Goal: Information Seeking & Learning: Check status

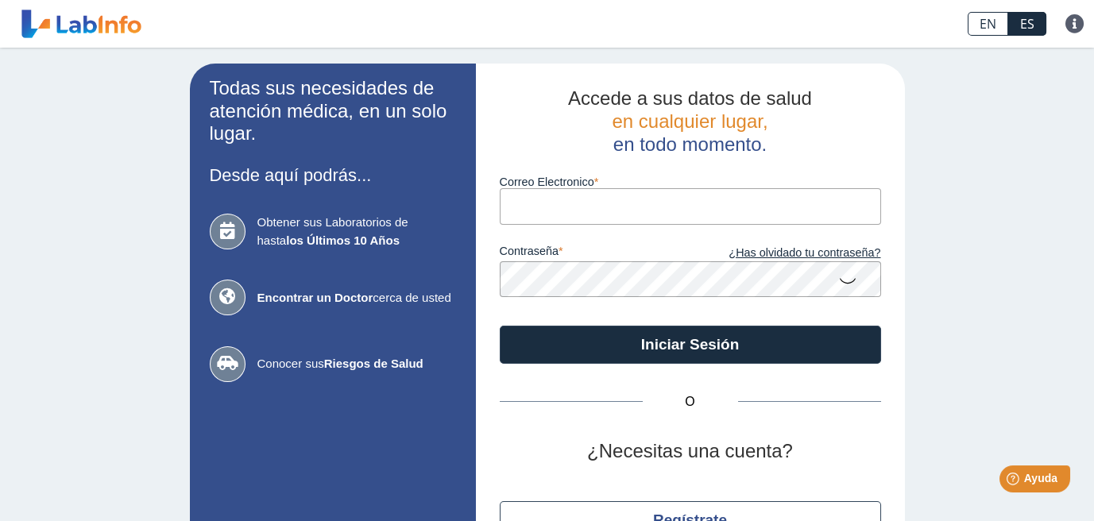
click at [565, 220] on input "Correo Electronico" at bounding box center [690, 206] width 381 height 36
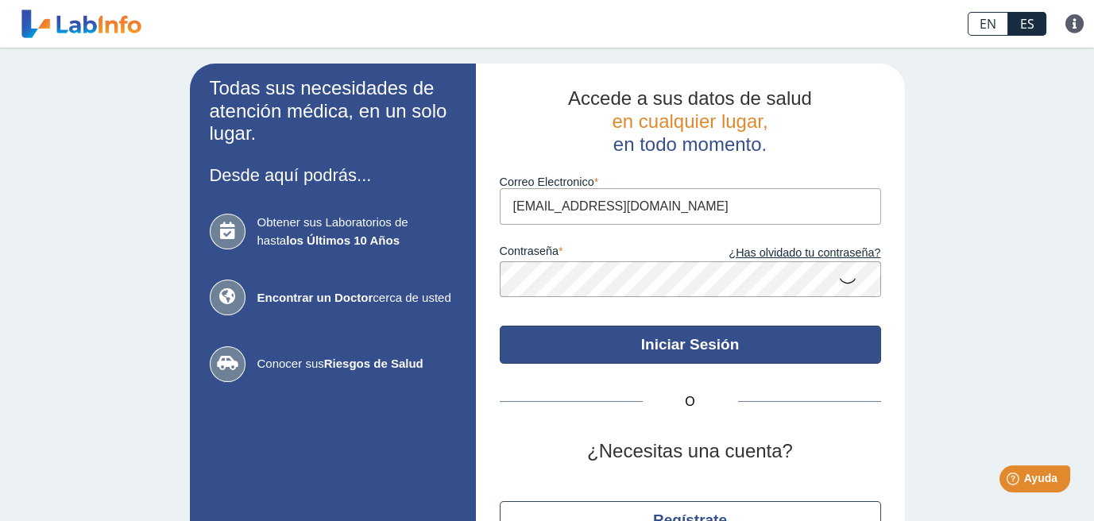
click at [704, 352] on button "Iniciar Sesión" at bounding box center [690, 345] width 381 height 38
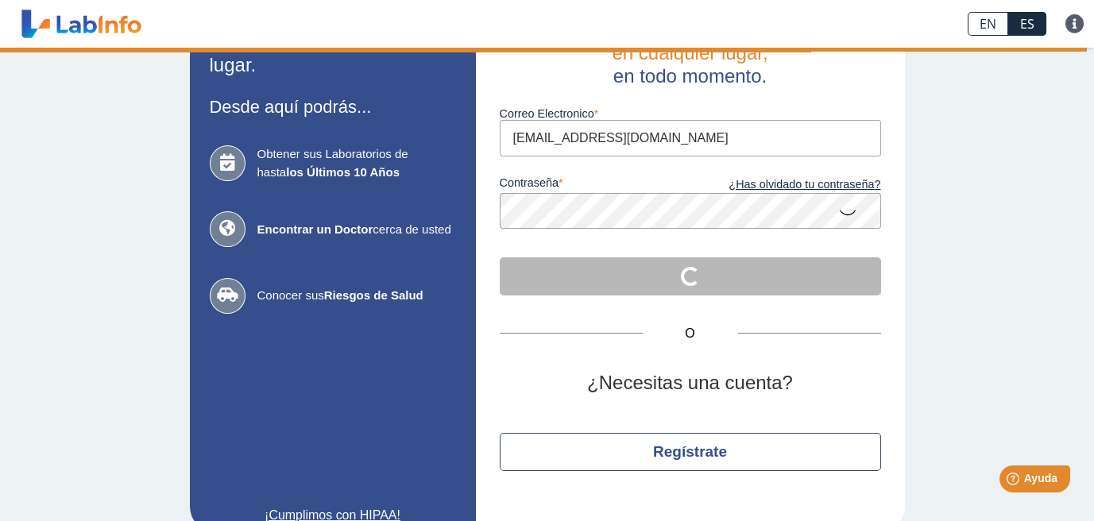
scroll to position [69, 0]
click at [844, 206] on icon at bounding box center [847, 210] width 19 height 31
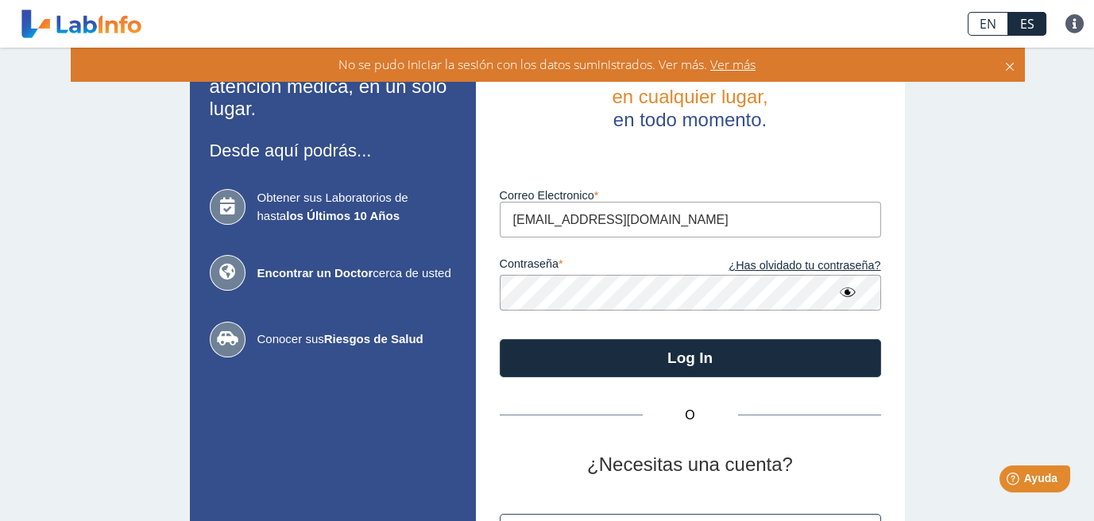
scroll to position [0, 0]
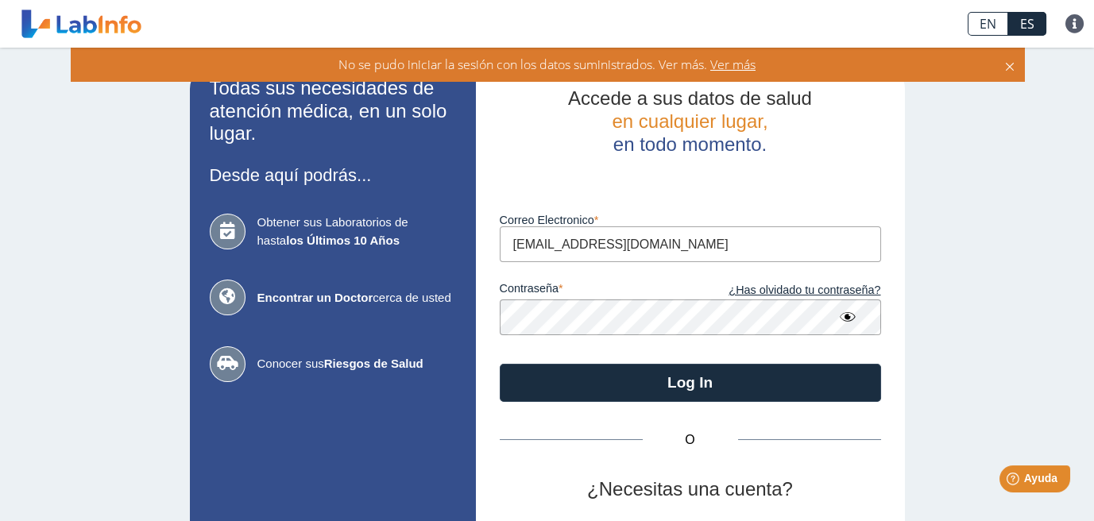
click at [737, 68] on span "Ver más" at bounding box center [731, 64] width 48 height 17
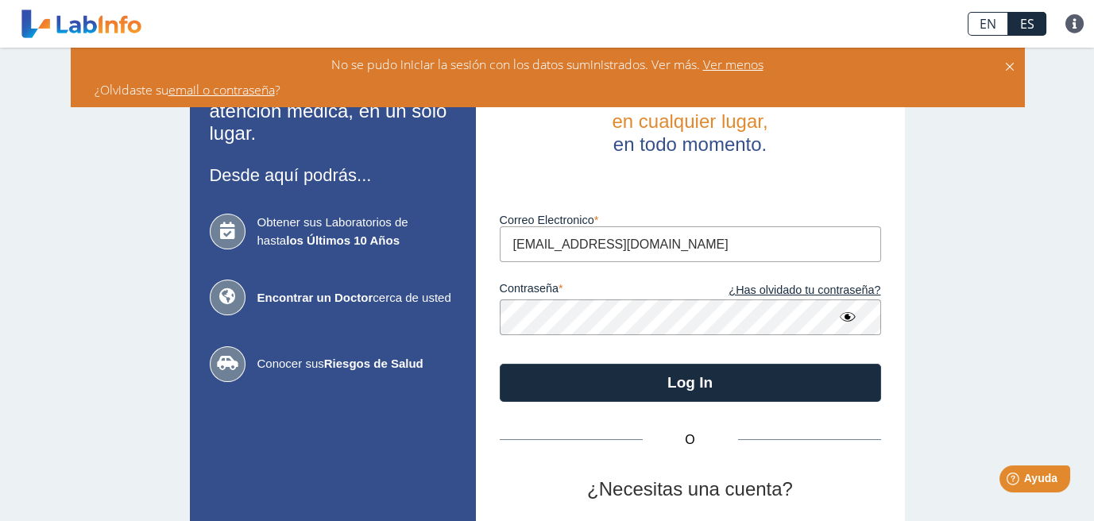
click at [133, 127] on div "Todas sus necesidades de atención médica, en un solo lugar. Desde aquí podrás..…" at bounding box center [547, 351] width 1094 height 607
click at [1008, 65] on icon at bounding box center [1010, 64] width 13 height 17
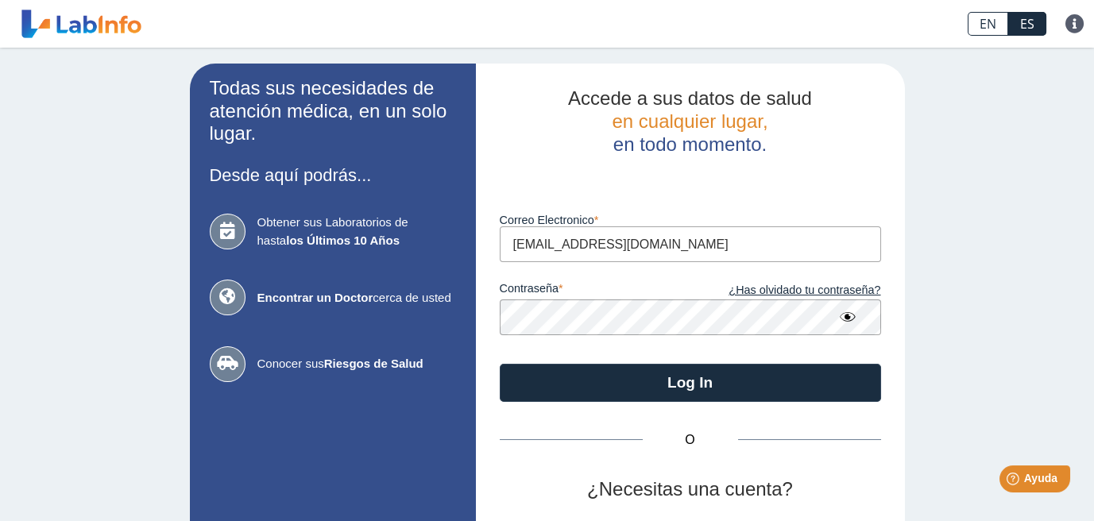
click at [687, 245] on input "rosanatr918@gmail.com" at bounding box center [690, 244] width 381 height 36
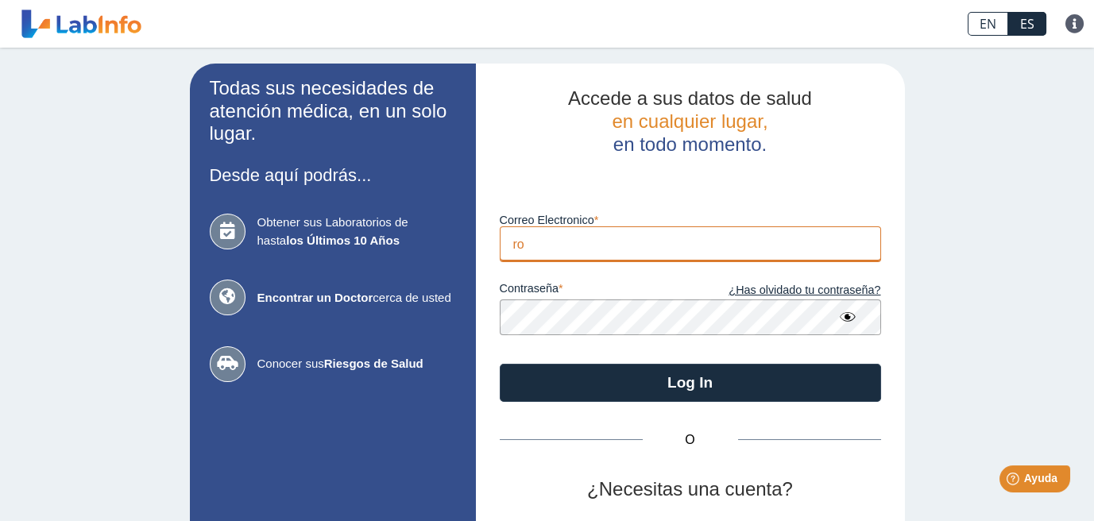
type input "r"
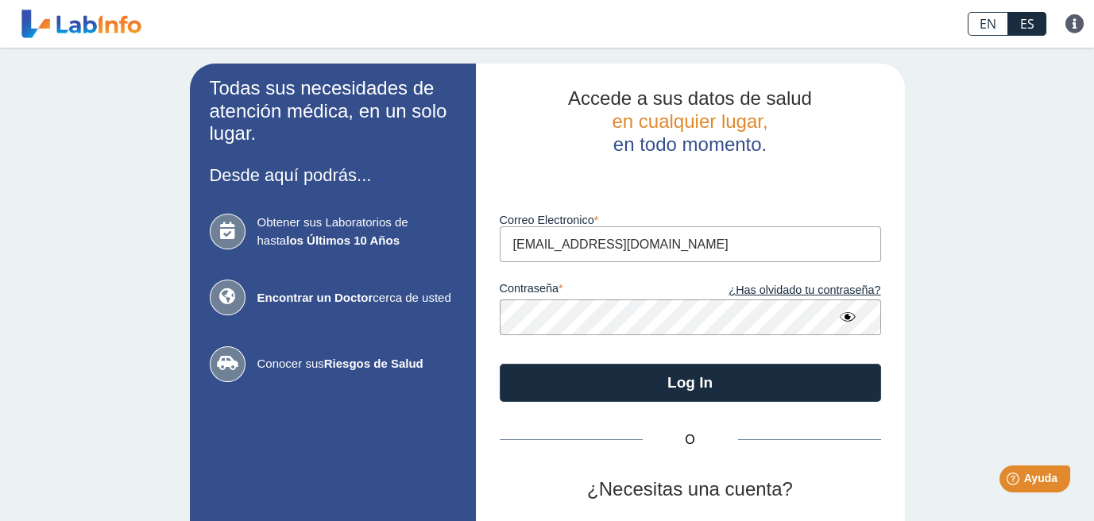
type input "[EMAIL_ADDRESS][DOMAIN_NAME]"
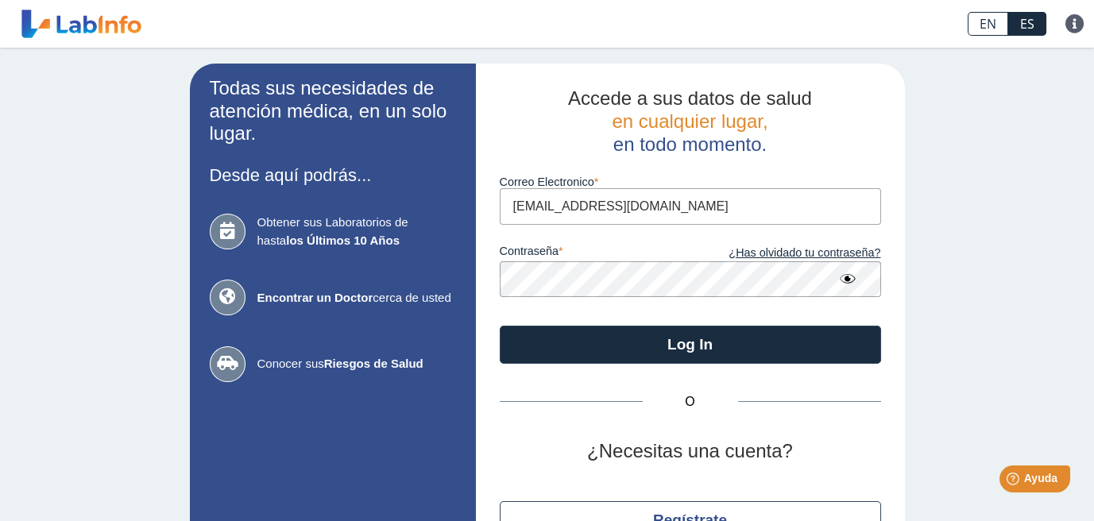
click at [662, 315] on form "Correo Electronico rosa6141@yahoo.com contraseña ¿Has olvidado tu contraseña? L…" at bounding box center [690, 259] width 381 height 207
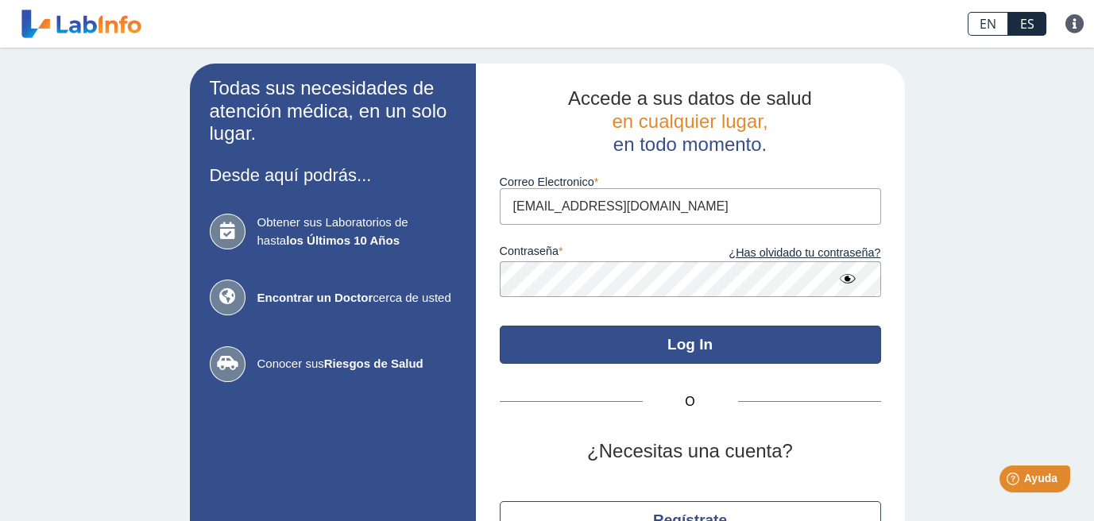
click at [673, 348] on button "Log In" at bounding box center [690, 345] width 381 height 38
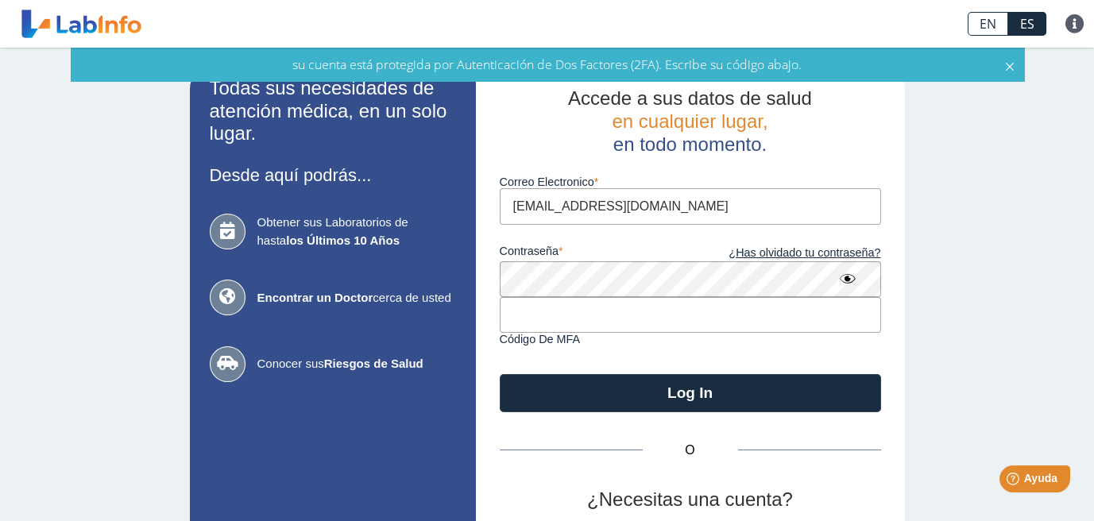
click at [669, 325] on input "text" at bounding box center [690, 315] width 381 height 36
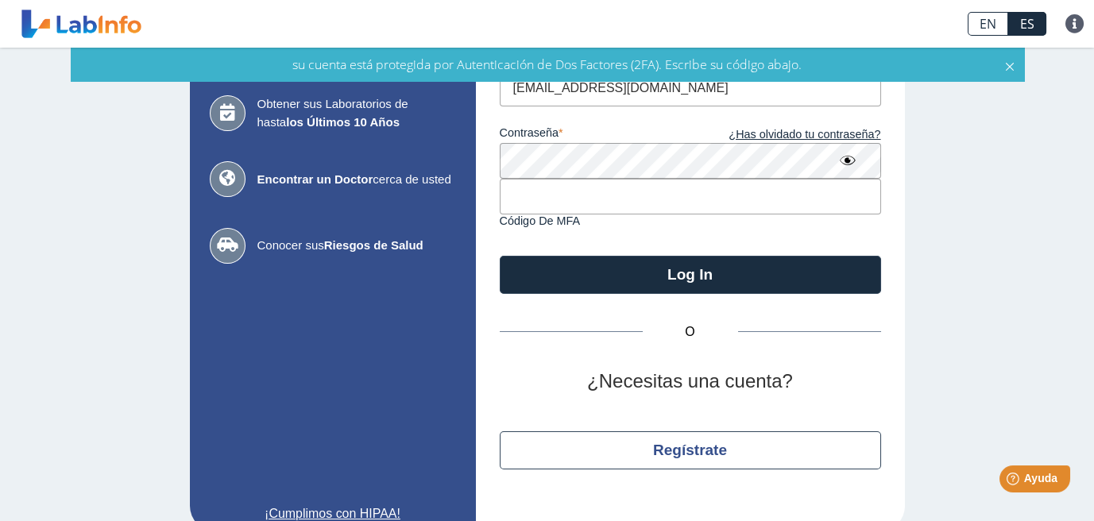
scroll to position [144, 0]
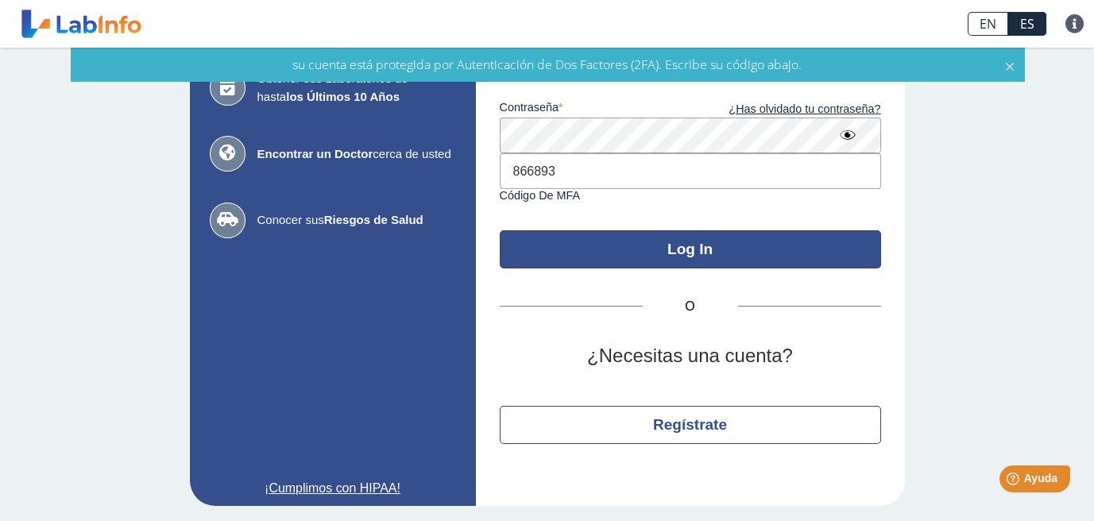
type input "866893"
click at [714, 267] on button "Log In" at bounding box center [690, 249] width 381 height 38
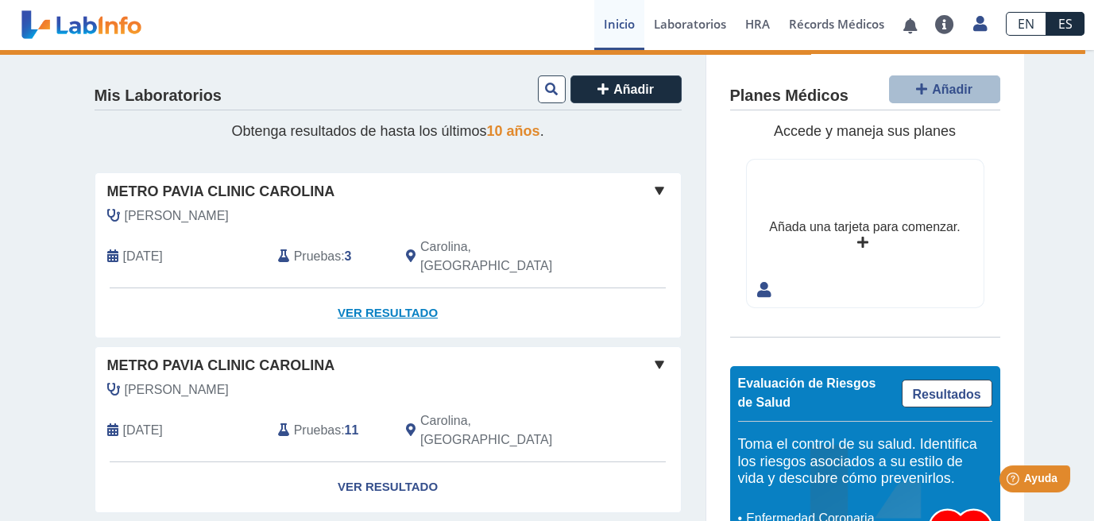
click at [368, 305] on link "Ver Resultado" at bounding box center [388, 313] width 586 height 50
click at [425, 292] on link "Ver Resultado" at bounding box center [388, 313] width 586 height 50
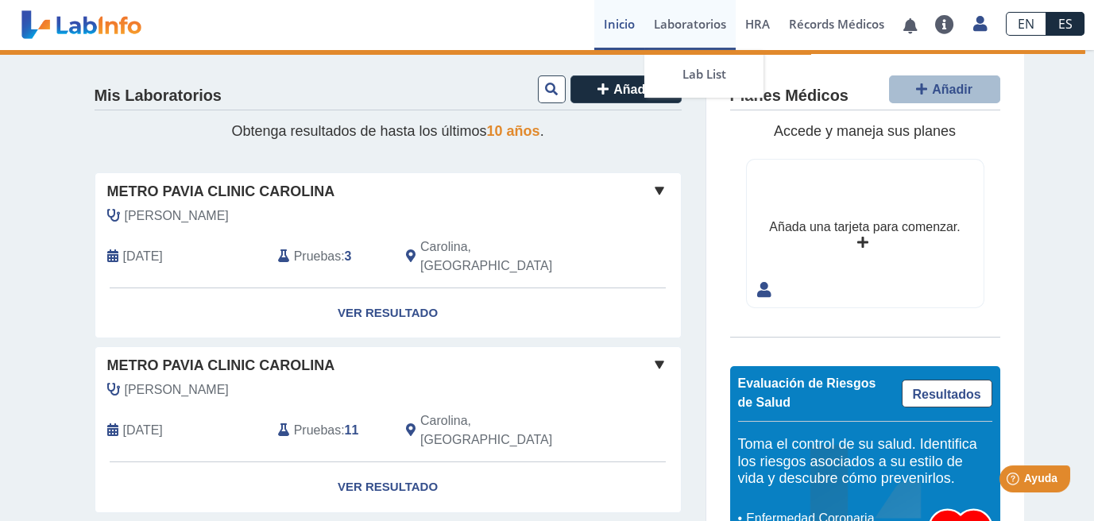
click at [694, 27] on link "Laboratorios" at bounding box center [689, 25] width 91 height 50
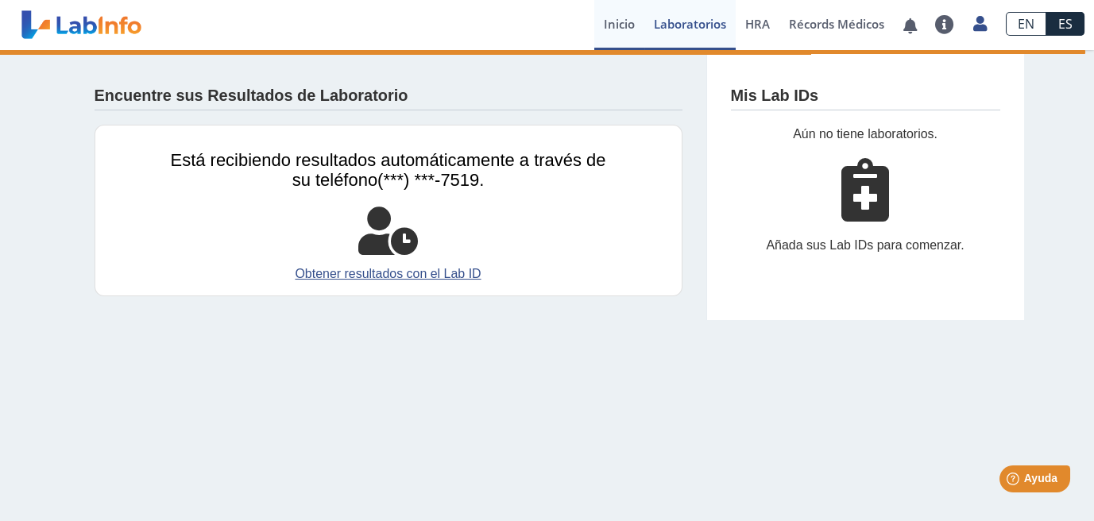
click at [627, 23] on link "Inicio" at bounding box center [619, 25] width 50 height 50
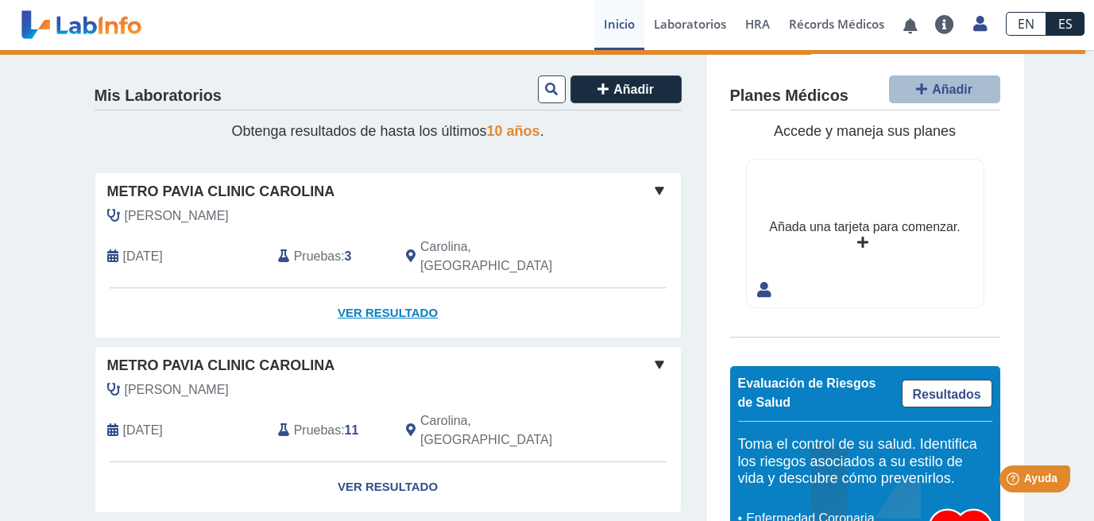
click at [423, 293] on link "Ver Resultado" at bounding box center [388, 313] width 586 height 50
click at [374, 291] on link "Ver Resultado" at bounding box center [388, 313] width 586 height 50
click at [375, 291] on link "Ver Resultado" at bounding box center [388, 313] width 586 height 50
click at [258, 193] on span "Metro Pavia Clinic Carolina" at bounding box center [221, 191] width 228 height 21
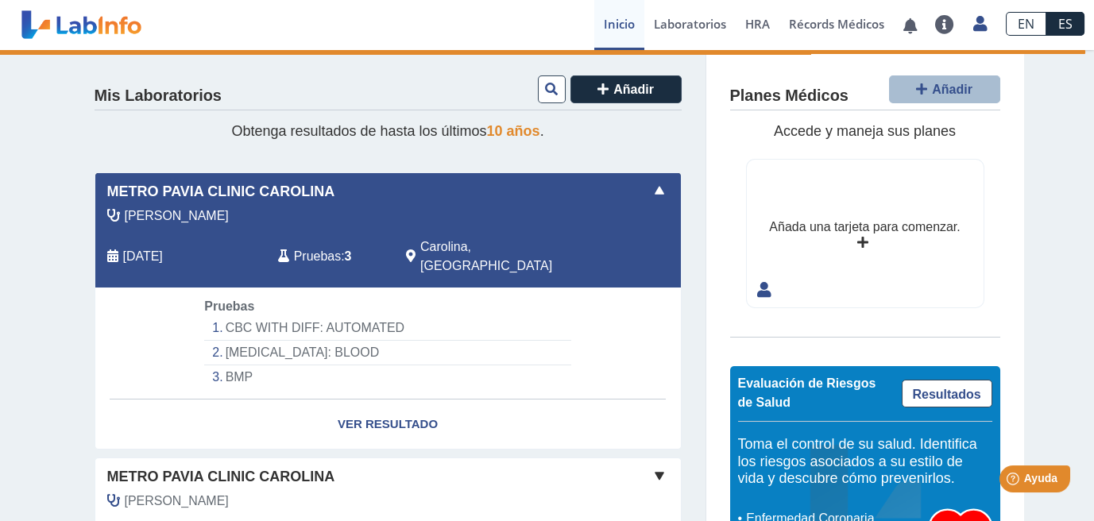
click at [304, 366] on li "BMP" at bounding box center [387, 378] width 366 height 24
click at [233, 366] on li "BMP" at bounding box center [387, 378] width 366 height 24
click at [228, 316] on li "CBC WITH DIFF: AUTOMATED" at bounding box center [387, 328] width 366 height 25
click at [337, 401] on link "Ver Resultado" at bounding box center [388, 425] width 586 height 50
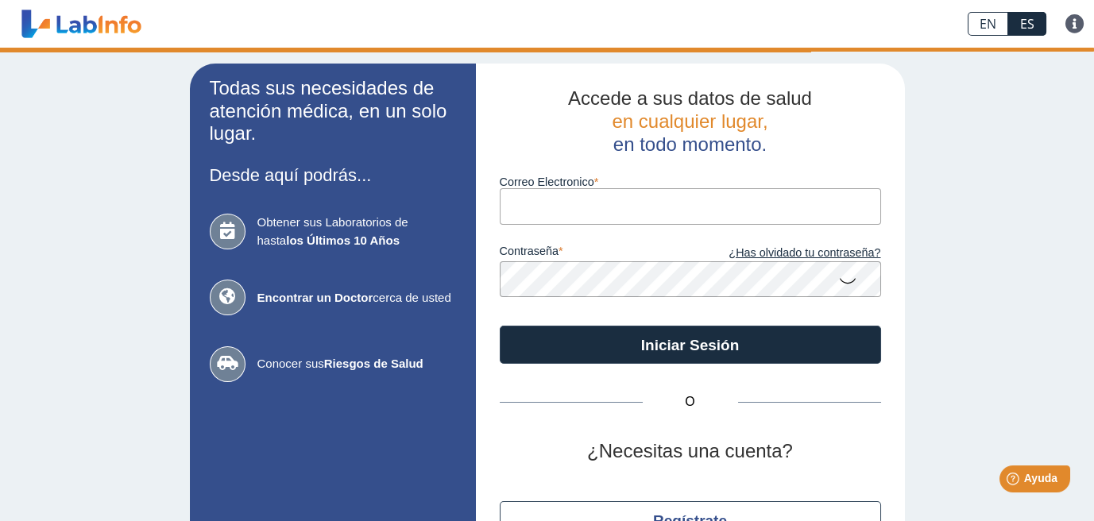
type input "[EMAIL_ADDRESS][DOMAIN_NAME]"
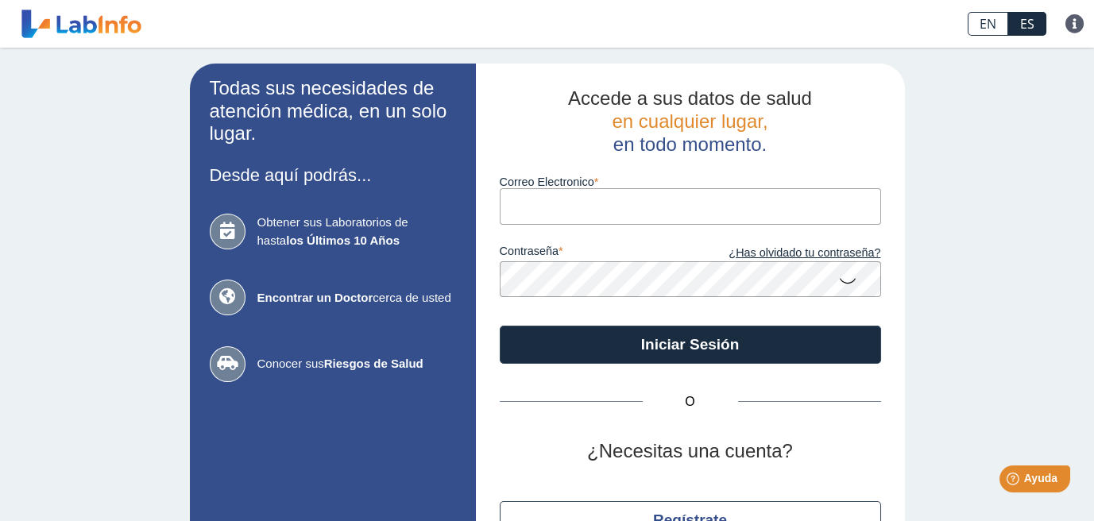
type input "[EMAIL_ADDRESS][DOMAIN_NAME]"
click at [843, 283] on icon at bounding box center [847, 280] width 19 height 31
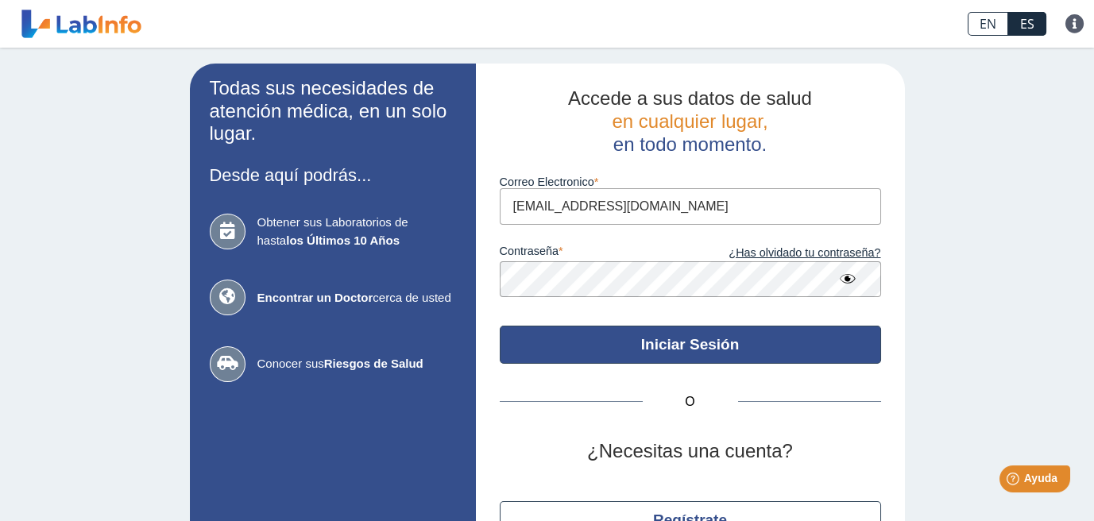
click at [762, 350] on button "Iniciar Sesión" at bounding box center [690, 345] width 381 height 38
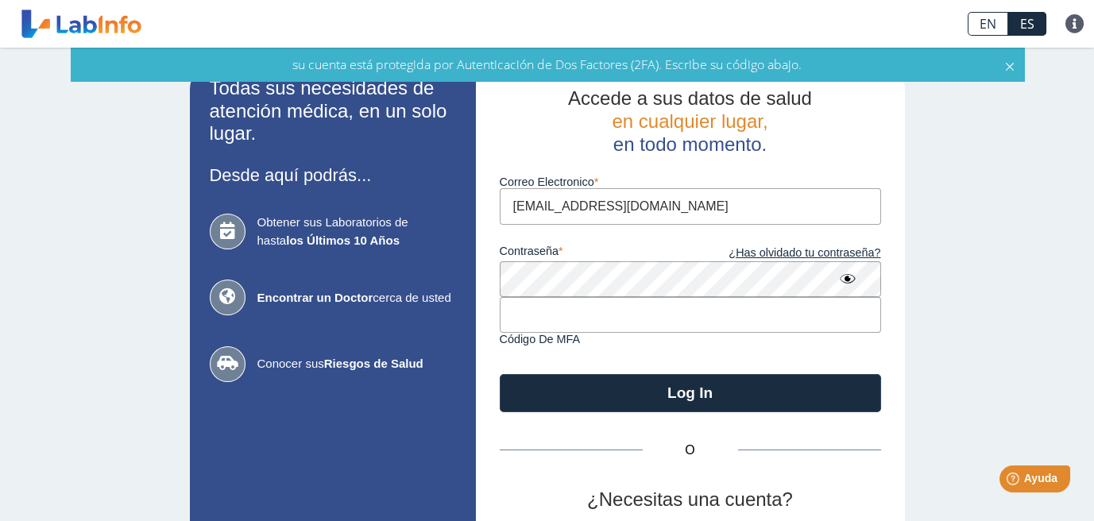
click at [681, 319] on input "text" at bounding box center [690, 315] width 381 height 36
click at [671, 322] on input "text" at bounding box center [690, 315] width 381 height 36
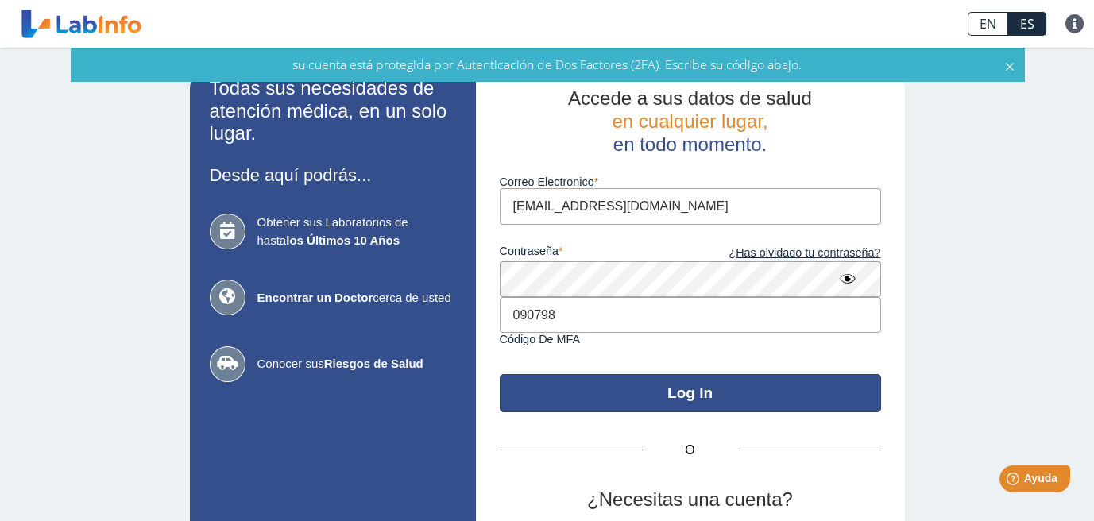
type input "090798"
click at [676, 397] on button "Log In" at bounding box center [690, 393] width 381 height 38
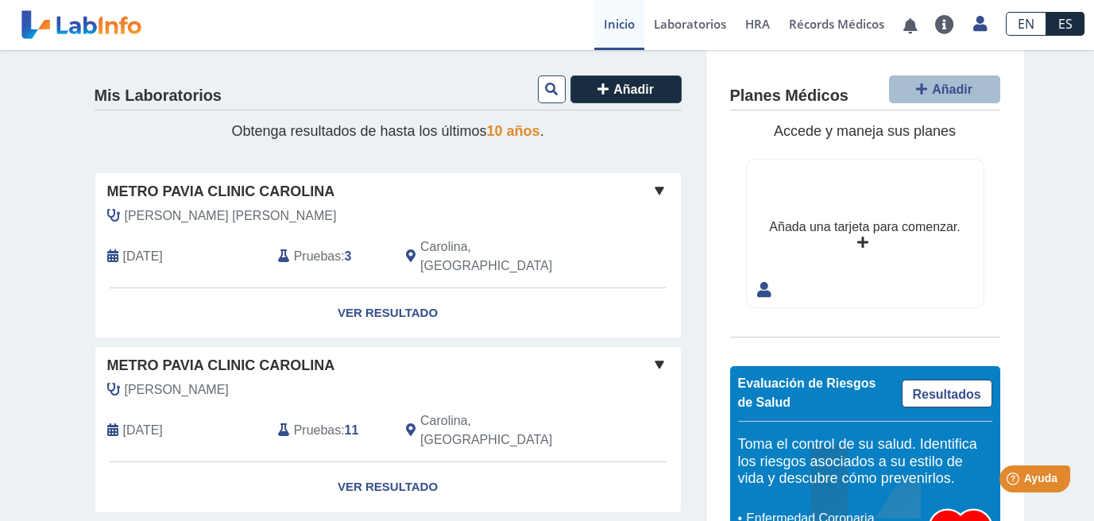
click at [654, 191] on span at bounding box center [659, 190] width 19 height 19
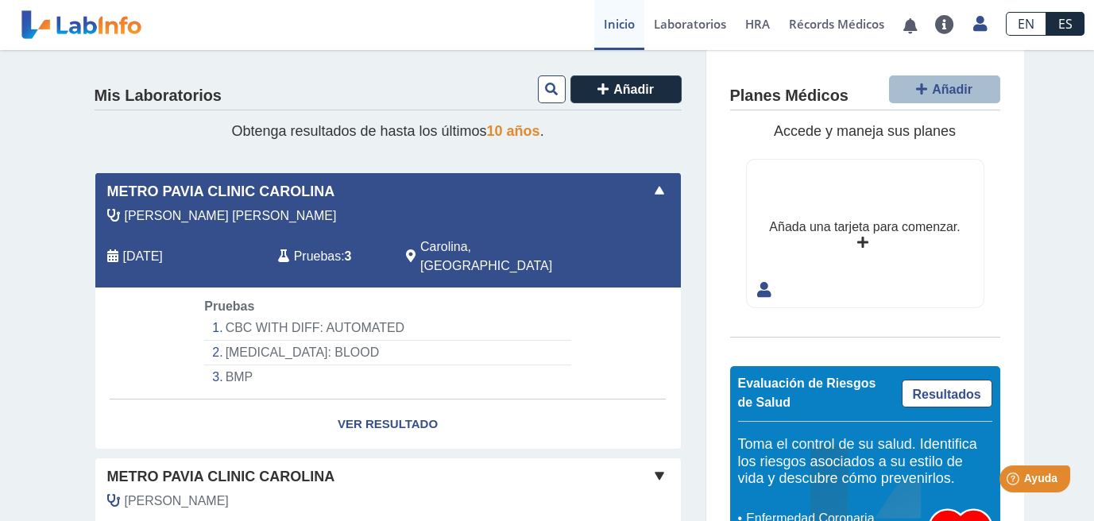
click at [654, 191] on span at bounding box center [659, 190] width 19 height 19
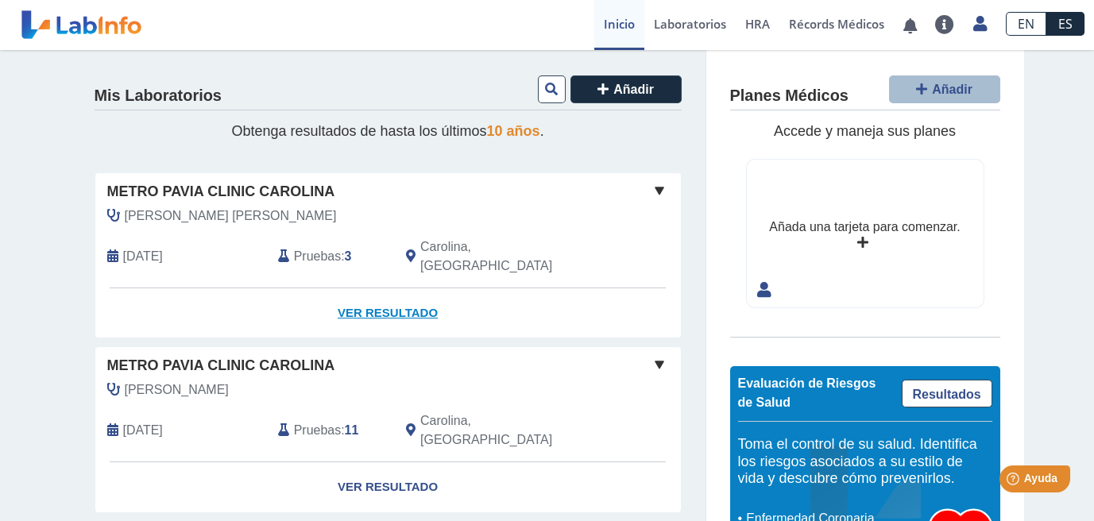
click at [420, 291] on link "Ver Resultado" at bounding box center [388, 313] width 586 height 50
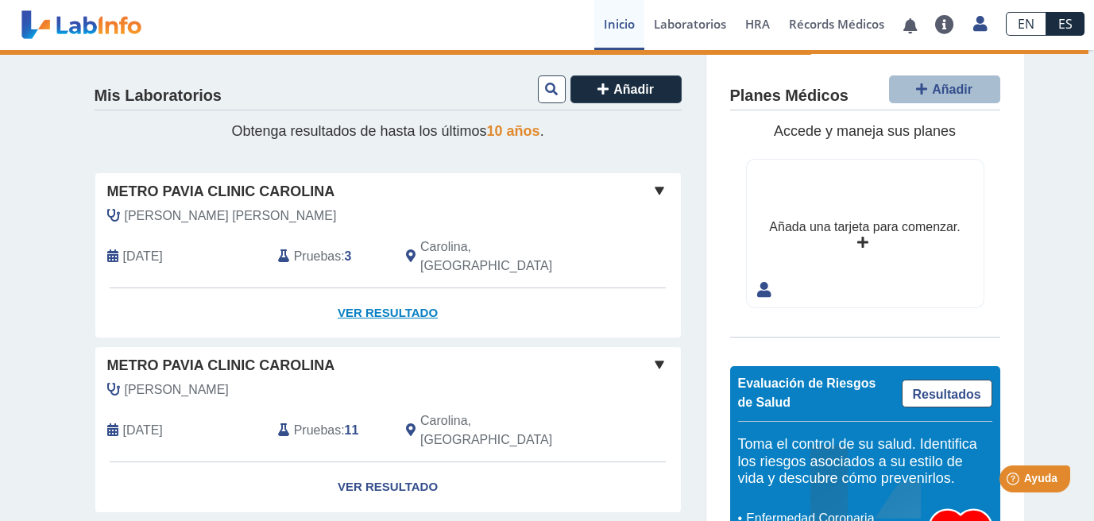
click at [416, 288] on link "Ver Resultado" at bounding box center [388, 313] width 586 height 50
click at [408, 292] on link "Ver Resultado" at bounding box center [388, 313] width 586 height 50
click at [342, 250] on div "Pruebas : 3" at bounding box center [330, 257] width 128 height 38
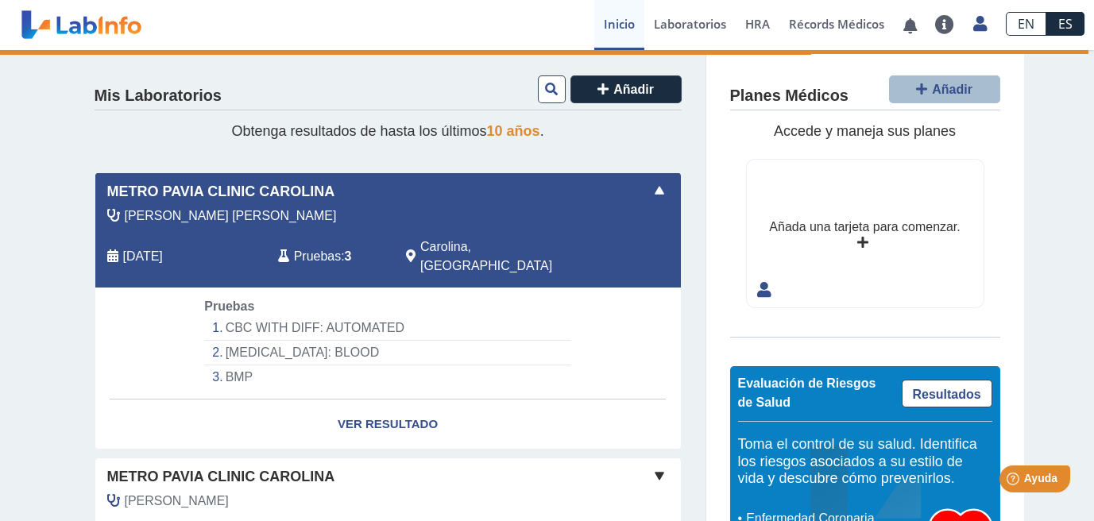
click at [342, 316] on li "CBC WITH DIFF: AUTOMATED" at bounding box center [387, 328] width 366 height 25
click at [338, 316] on li "CBC WITH DIFF: AUTOMATED" at bounding box center [387, 328] width 366 height 25
click at [304, 341] on li "[MEDICAL_DATA]: BLOOD" at bounding box center [387, 353] width 366 height 25
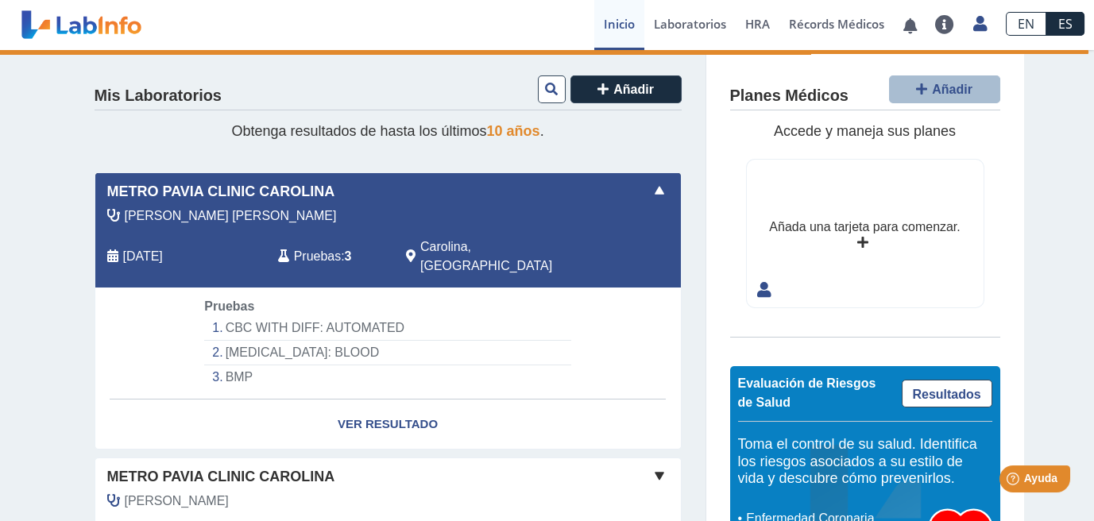
click at [231, 366] on li "BMP" at bounding box center [387, 378] width 366 height 24
click at [234, 366] on li "BMP" at bounding box center [387, 378] width 366 height 24
click at [354, 400] on link "Ver Resultado" at bounding box center [388, 425] width 586 height 50
click at [357, 412] on link "Ver Resultado" at bounding box center [388, 425] width 586 height 50
click at [369, 400] on link "Ver Resultado" at bounding box center [388, 425] width 586 height 50
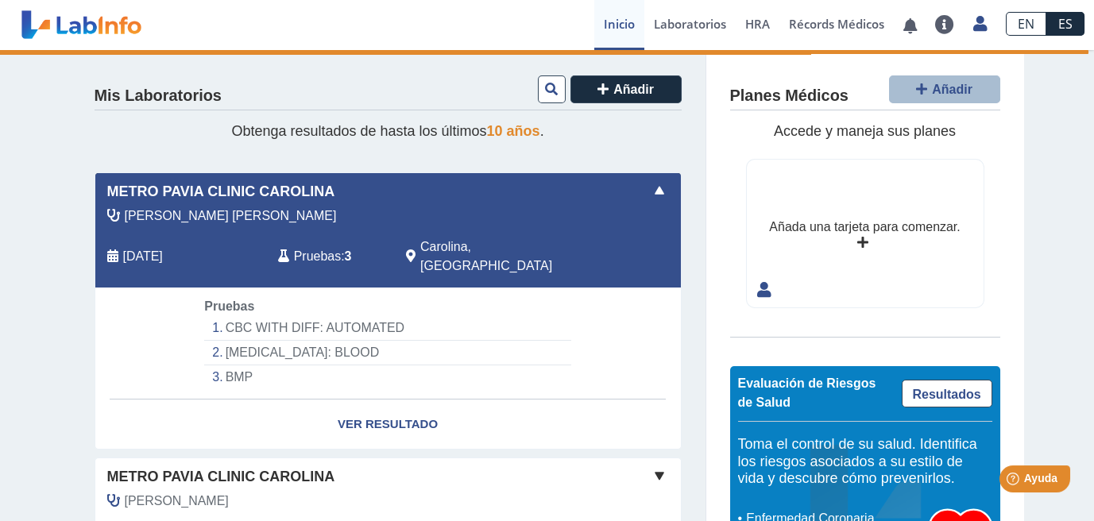
click at [400, 49] on header "Metro Pavia Clinic Carolina envió nuevos resultados de laboratorio Para [PERSON…" at bounding box center [547, 25] width 1094 height 50
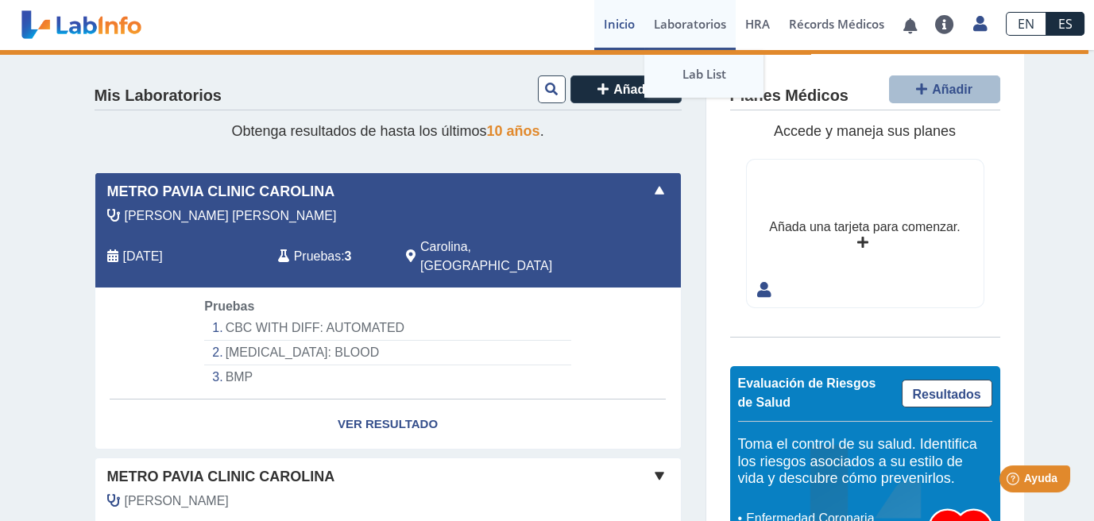
click at [676, 73] on link "Lab List" at bounding box center [703, 74] width 119 height 48
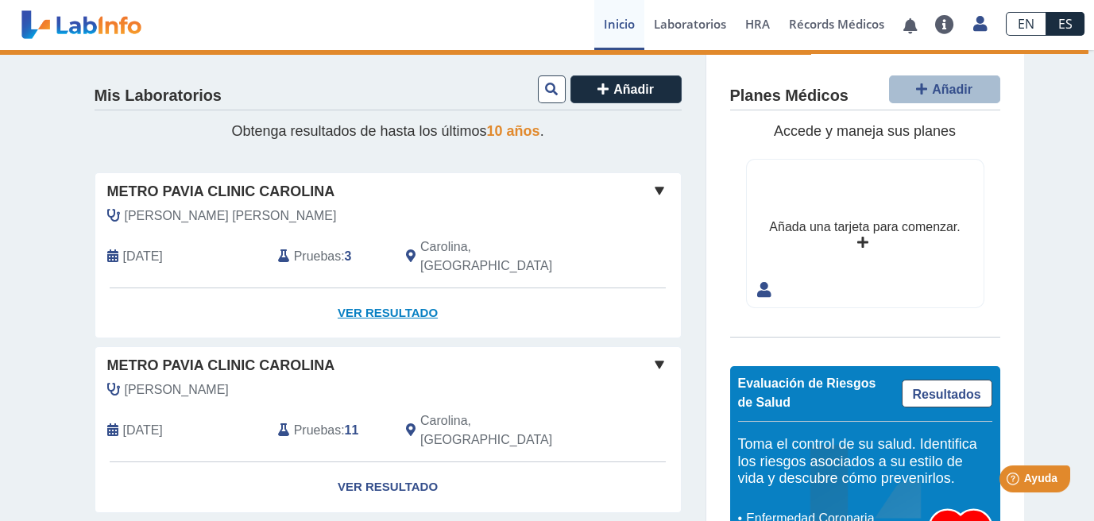
click at [416, 291] on link "Ver Resultado" at bounding box center [388, 313] width 586 height 50
click at [396, 290] on link "Ver Resultado" at bounding box center [388, 313] width 586 height 50
click at [396, 292] on link "Ver Resultado" at bounding box center [388, 313] width 586 height 50
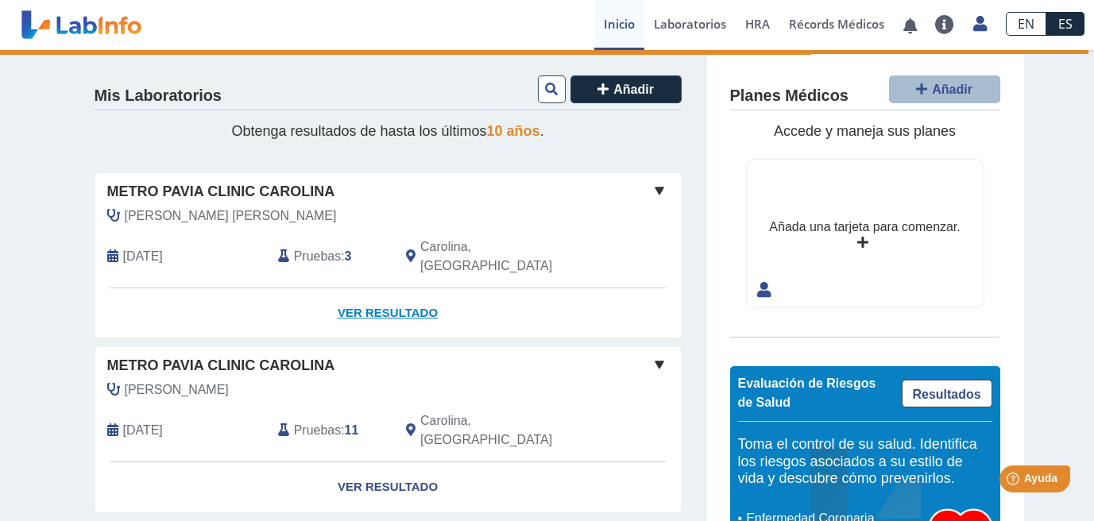
click at [396, 292] on link "Ver Resultado" at bounding box center [388, 313] width 586 height 50
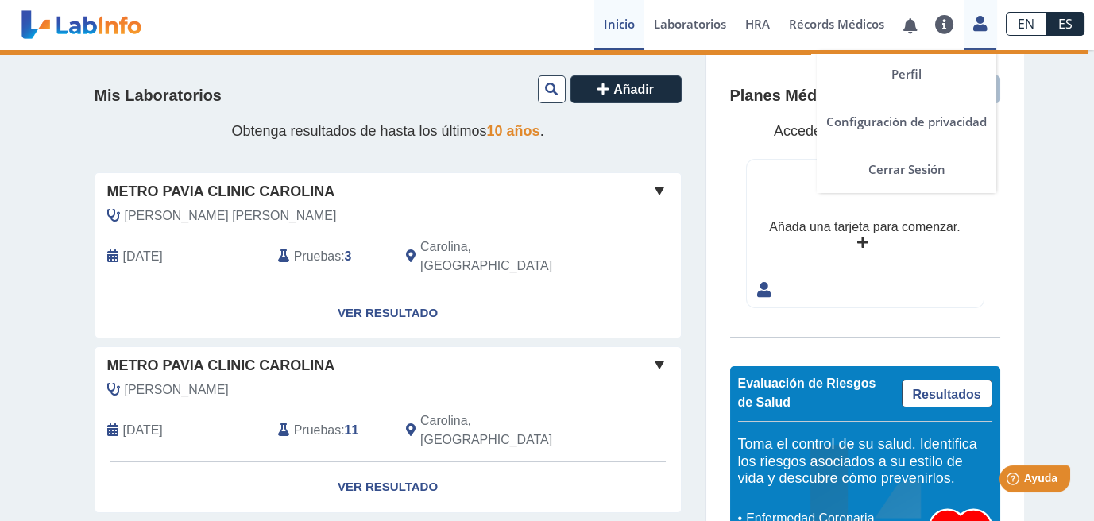
click at [978, 27] on icon at bounding box center [980, 23] width 14 height 12
click at [933, 118] on link "Configuración de privacidad" at bounding box center [907, 122] width 180 height 48
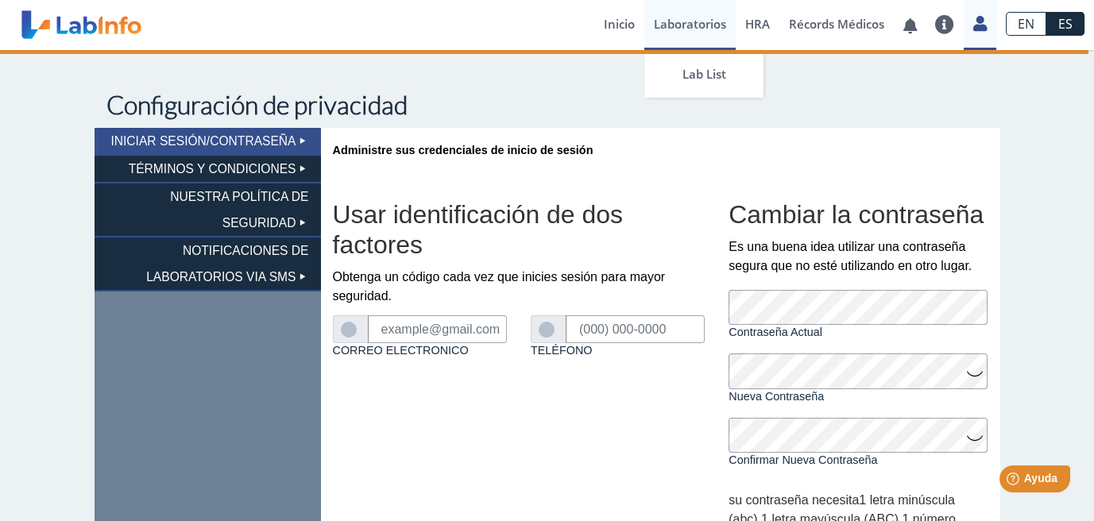
click at [689, 37] on link "Laboratorios" at bounding box center [689, 25] width 91 height 50
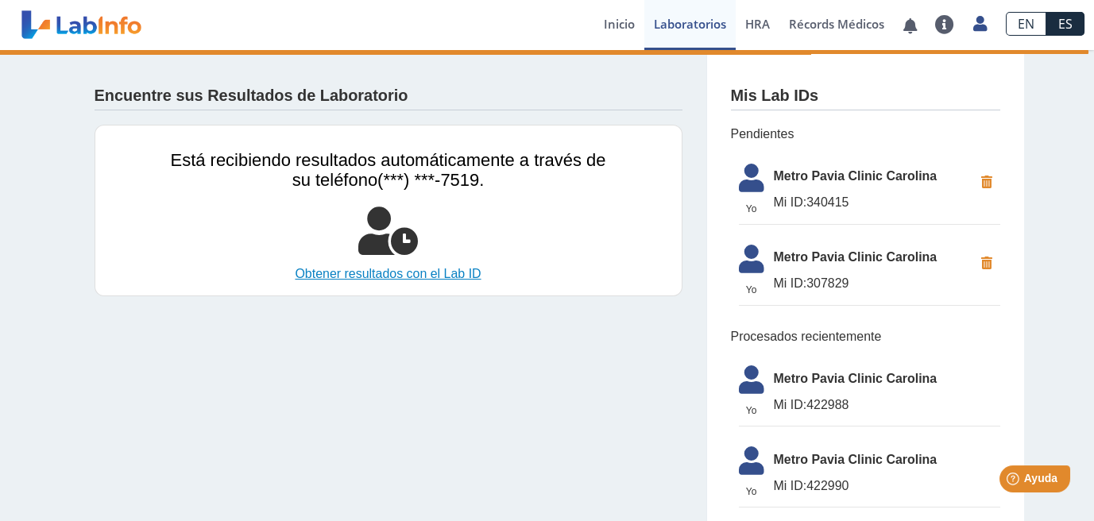
click at [449, 280] on link "Obtener resultados con el Lab ID" at bounding box center [388, 274] width 435 height 19
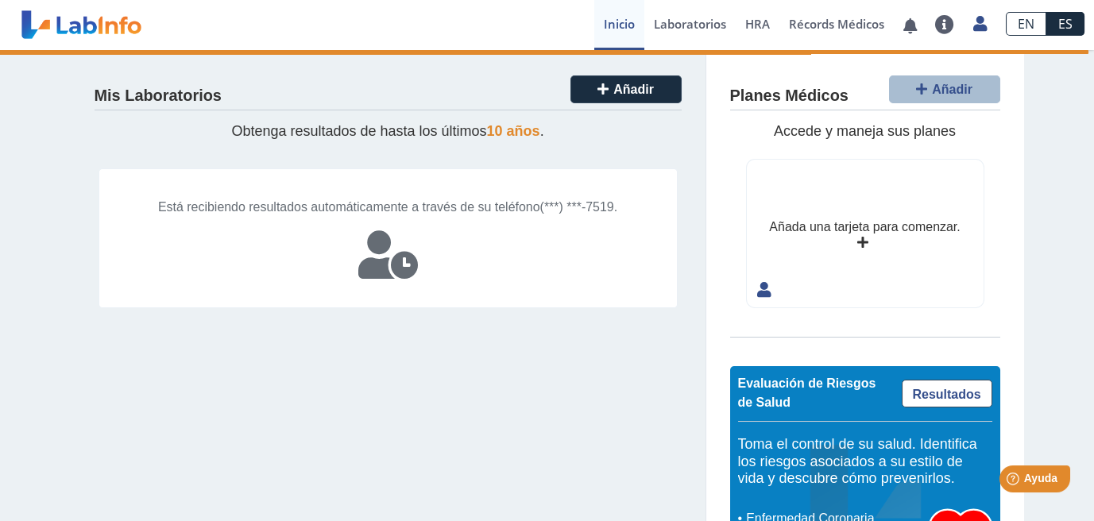
click at [425, 268] on div "Está recibiendo resultados automáticamente a través de su teléfono (***) ***-75…" at bounding box center [388, 238] width 579 height 140
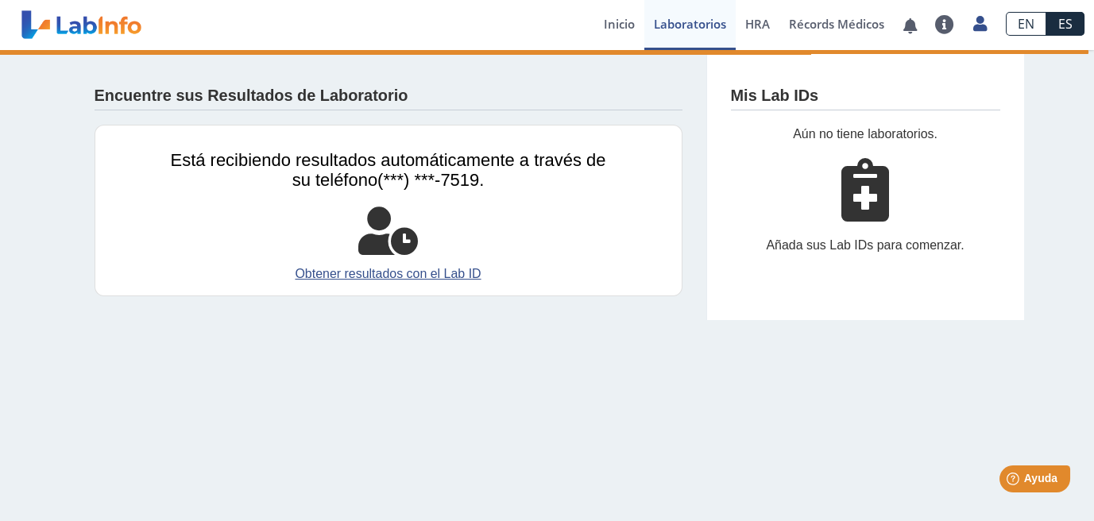
click at [856, 192] on icon at bounding box center [865, 190] width 48 height 64
drag, startPoint x: 779, startPoint y: 101, endPoint x: 817, endPoint y: 124, distance: 44.6
click at [817, 124] on div "Mis Lab IDs Aún no tiene laboratorios. Añada sus Lab IDs para comenzar." at bounding box center [865, 185] width 318 height 270
click at [817, 125] on div "Aún no tiene laboratorios." at bounding box center [865, 134] width 269 height 19
click at [633, 29] on link "Inicio" at bounding box center [619, 25] width 50 height 50
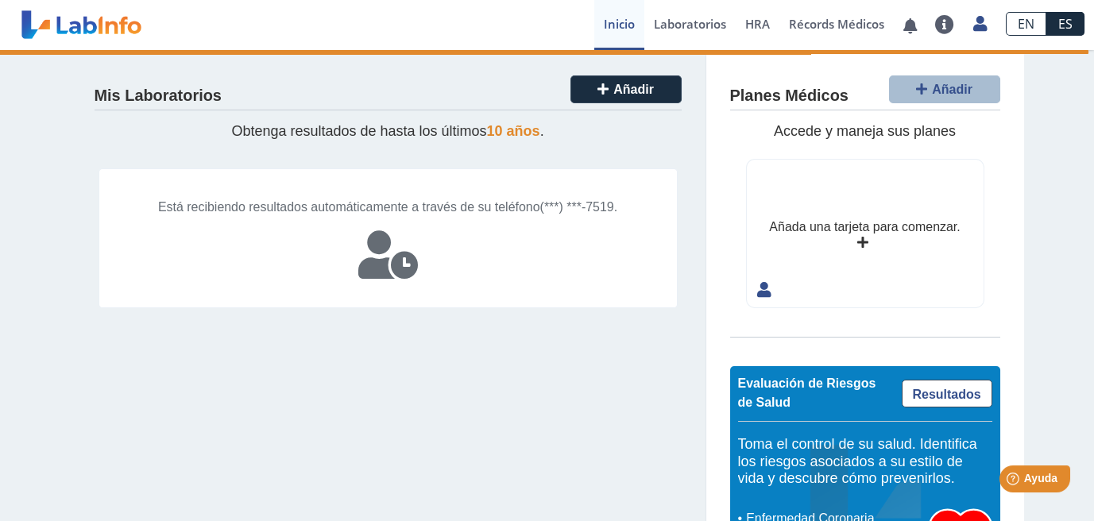
click at [449, 267] on div "Está recibiendo resultados automáticamente a través de su teléfono (***) ***-75…" at bounding box center [388, 238] width 579 height 140
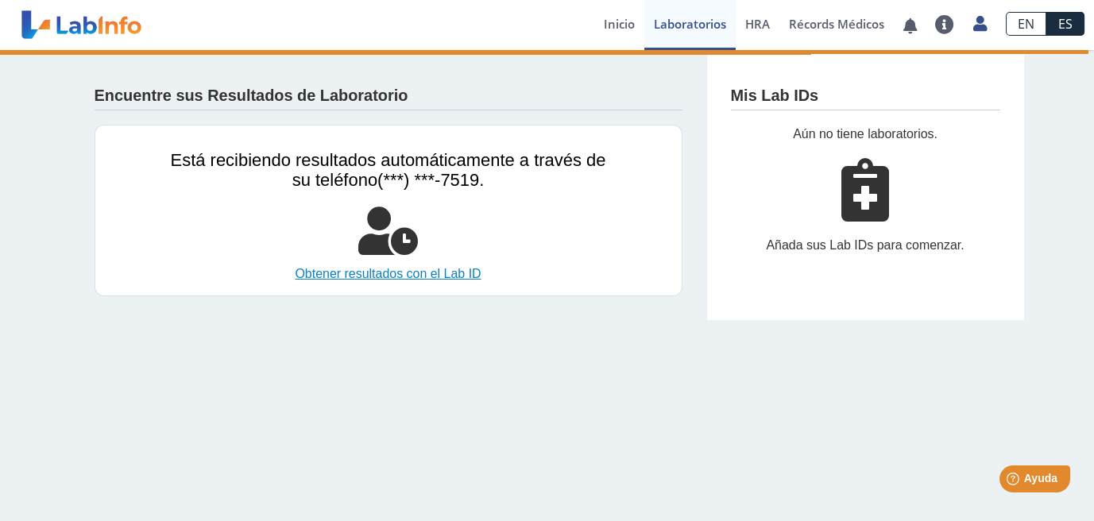
click at [438, 273] on link "Obtener resultados con el Lab ID" at bounding box center [388, 274] width 435 height 19
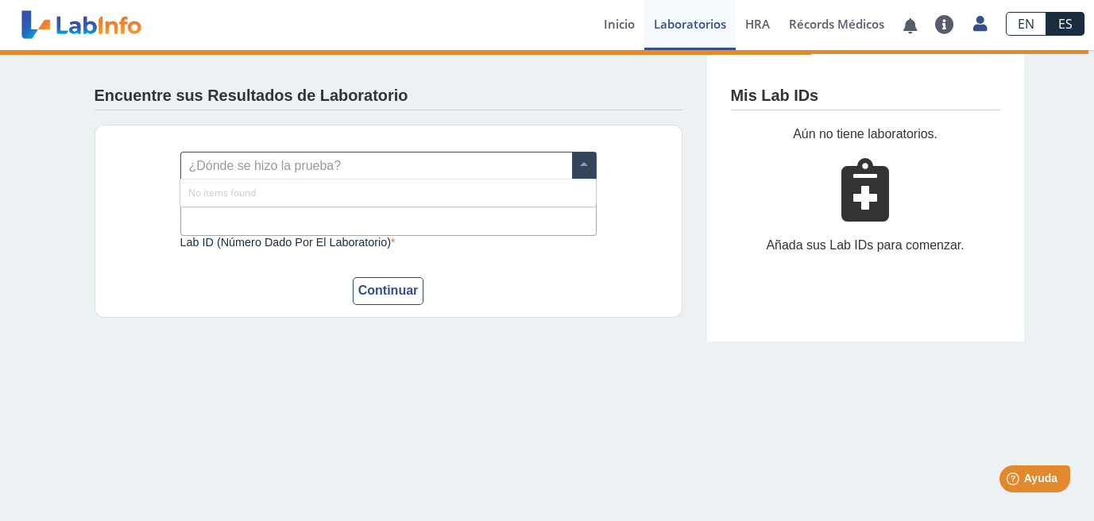
click at [575, 167] on span at bounding box center [584, 166] width 24 height 27
click at [585, 165] on span at bounding box center [584, 166] width 24 height 27
click at [549, 169] on input "text" at bounding box center [388, 166] width 415 height 27
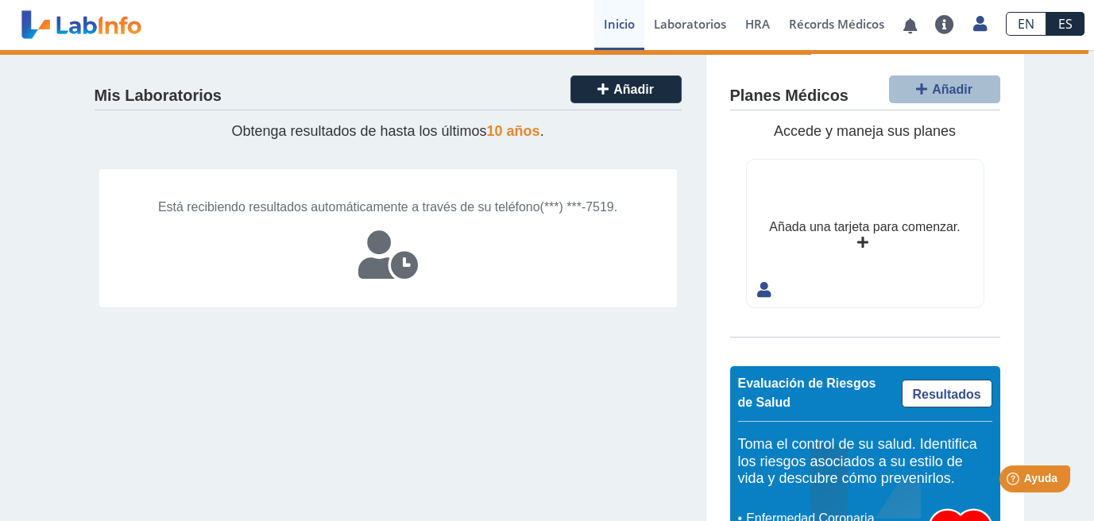
click at [615, 31] on link "Inicio" at bounding box center [619, 25] width 50 height 50
click at [913, 23] on link at bounding box center [910, 26] width 33 height 12
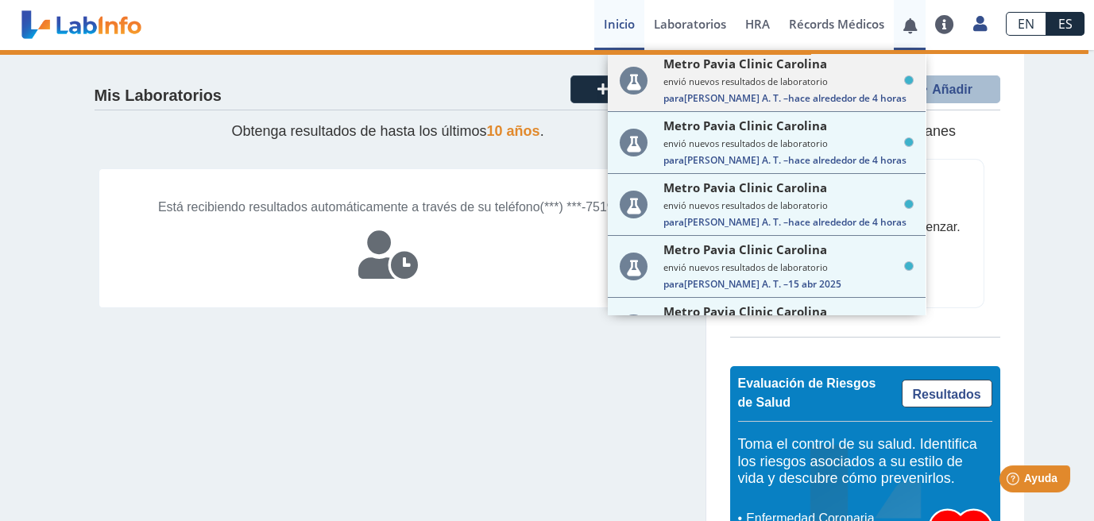
click at [813, 100] on span "hace alrededor de 4 horas" at bounding box center [847, 98] width 118 height 14
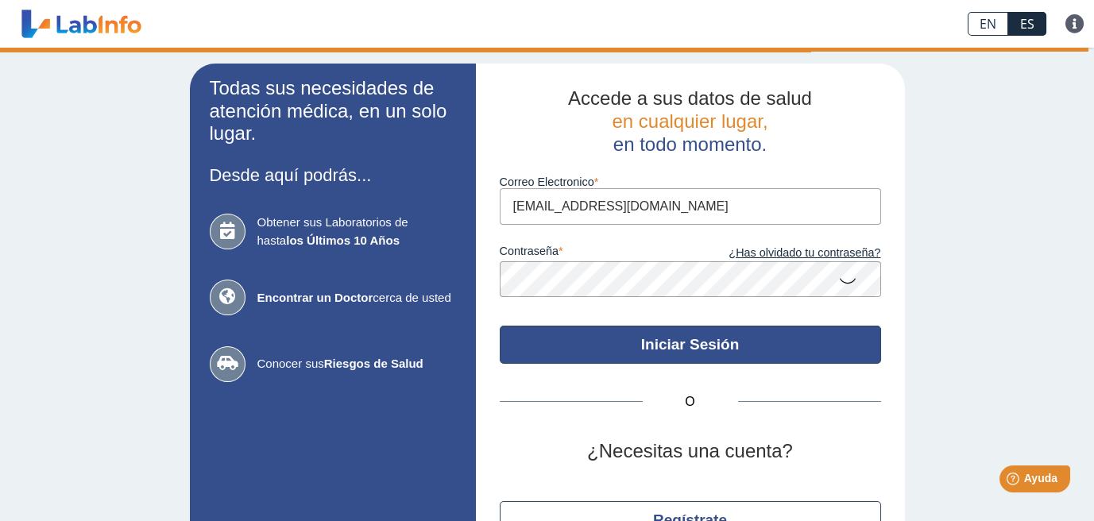
click at [567, 335] on button "Iniciar Sesión" at bounding box center [690, 345] width 381 height 38
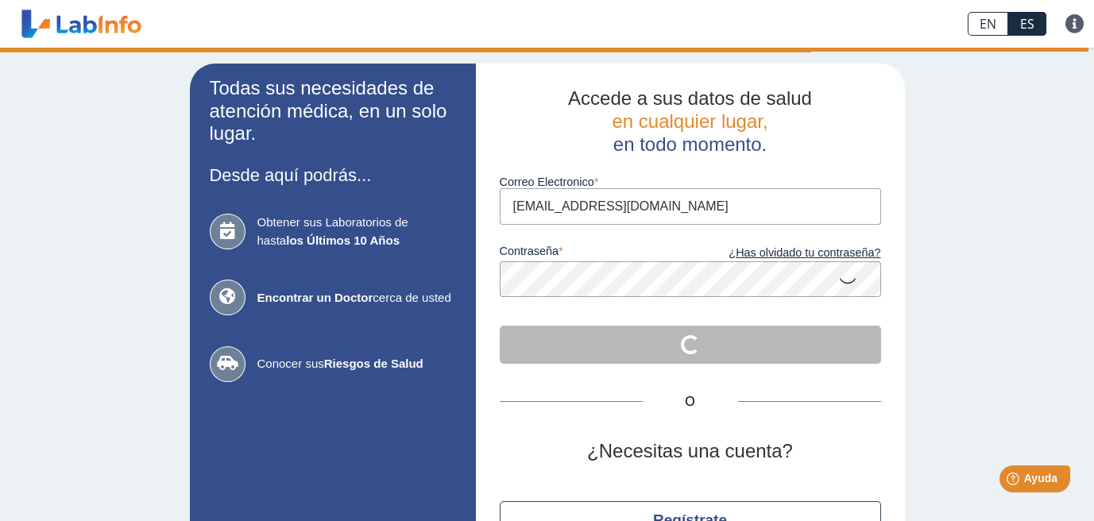
scroll to position [95, 0]
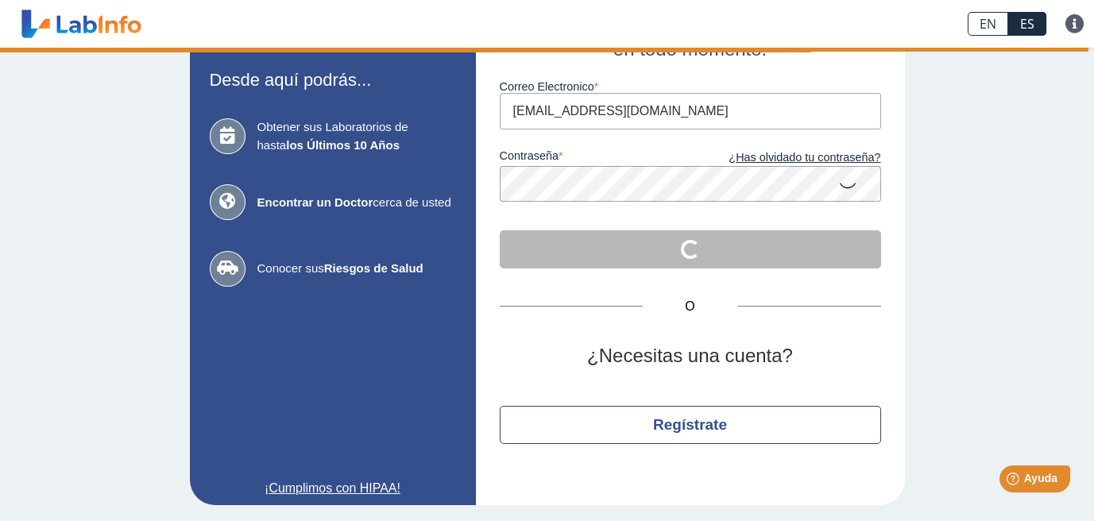
click at [838, 184] on icon at bounding box center [847, 184] width 19 height 31
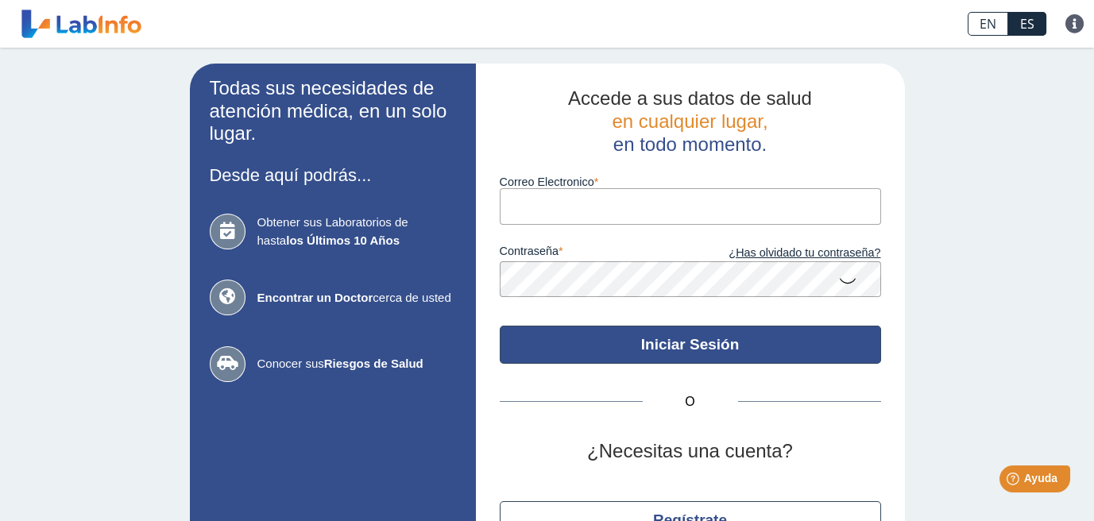
type input "[EMAIL_ADDRESS][DOMAIN_NAME]"
click at [591, 326] on button "Iniciar Sesión" at bounding box center [690, 345] width 381 height 38
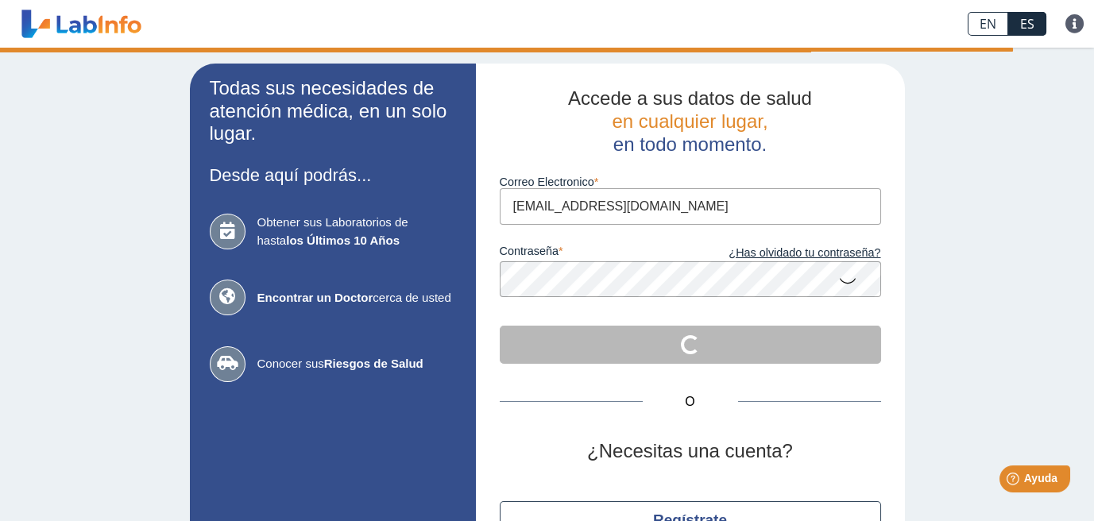
drag, startPoint x: 562, startPoint y: 319, endPoint x: 529, endPoint y: 315, distance: 32.8
drag, startPoint x: 529, startPoint y: 315, endPoint x: 489, endPoint y: 359, distance: 59.1
click at [487, 362] on div "Accede a sus datos de salud en cualquier lugar, en todo momento. Correo Electro…" at bounding box center [690, 332] width 429 height 537
